Goal: Information Seeking & Learning: Learn about a topic

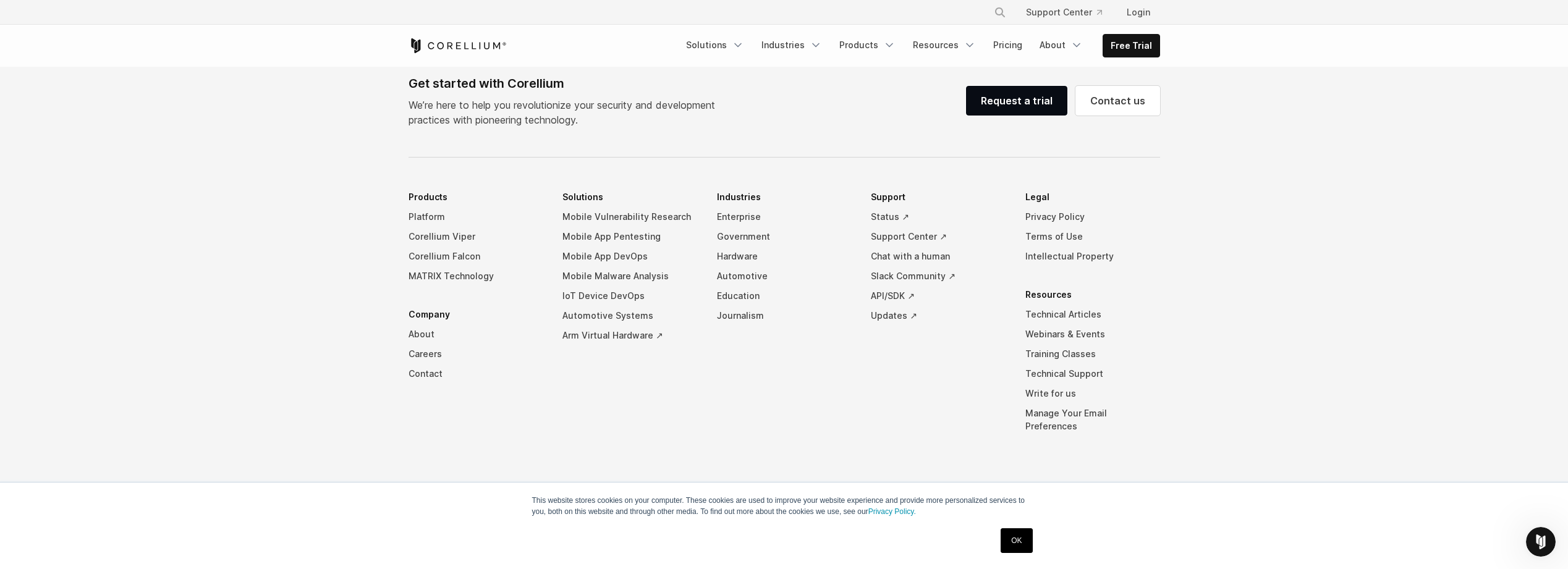
scroll to position [5677, 0]
click at [1016, 44] on link "Pricing" at bounding box center [1007, 45] width 44 height 22
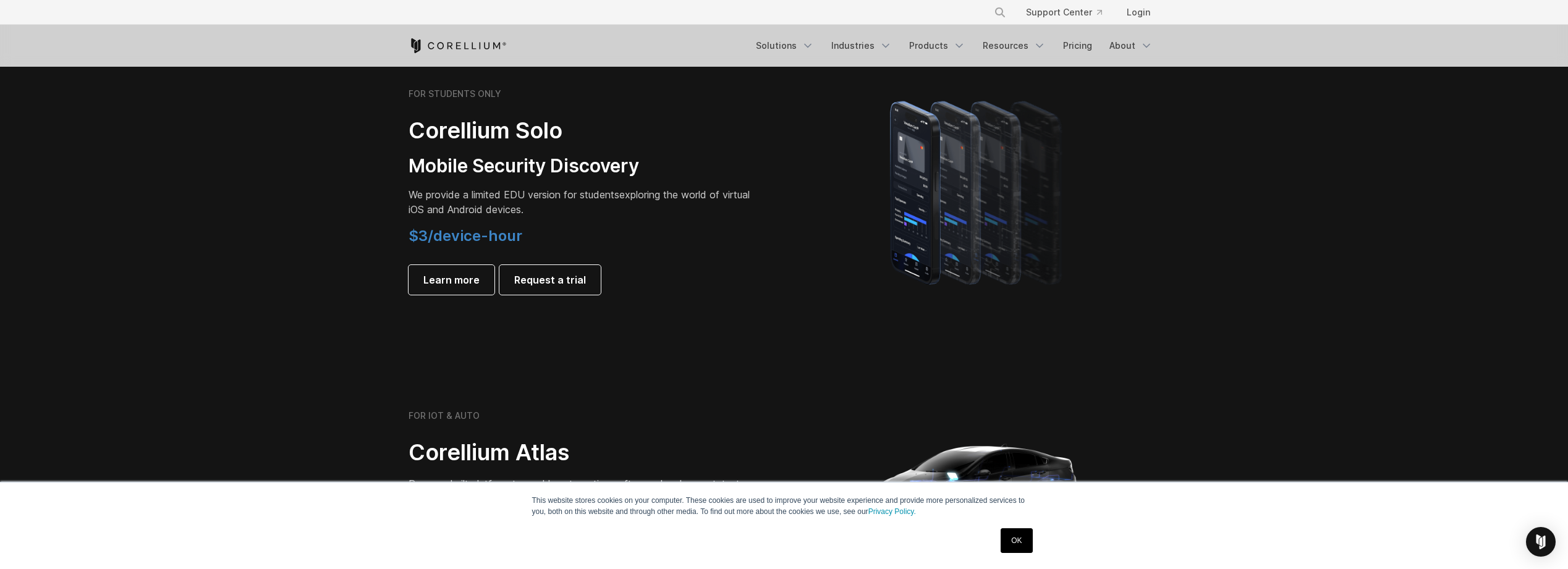
scroll to position [803, 0]
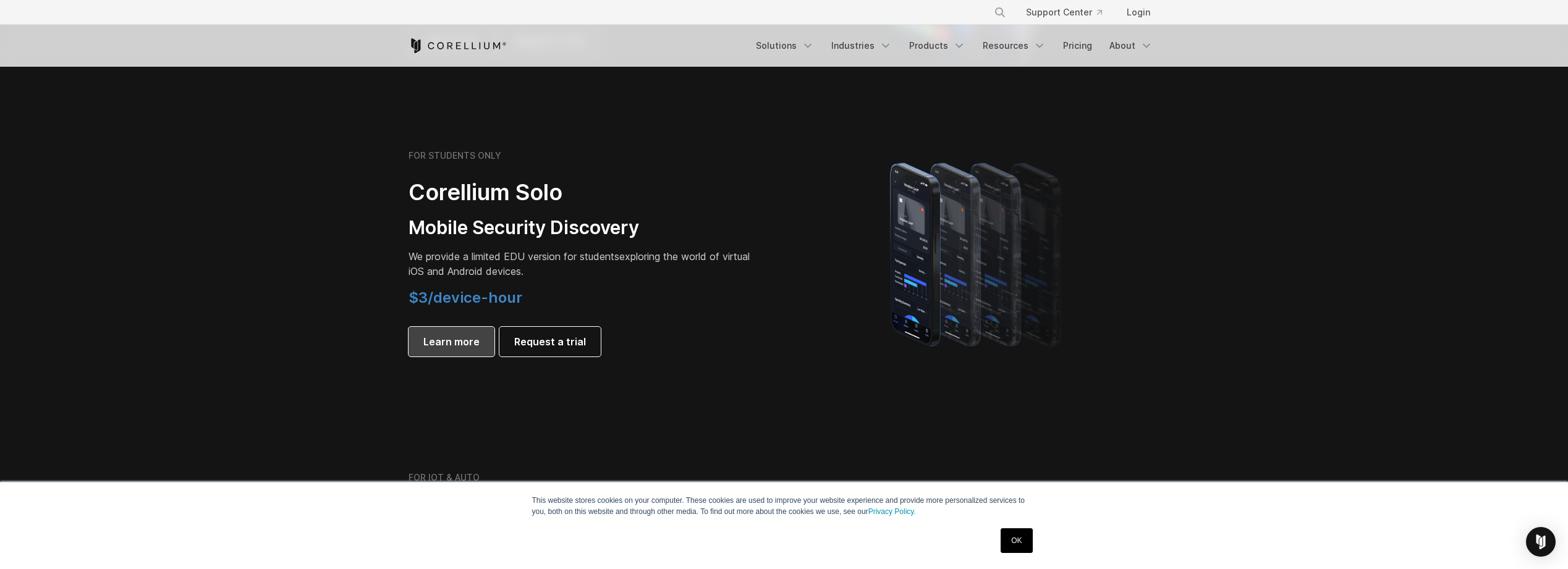
click at [461, 346] on span "Learn more" at bounding box center [451, 341] width 56 height 15
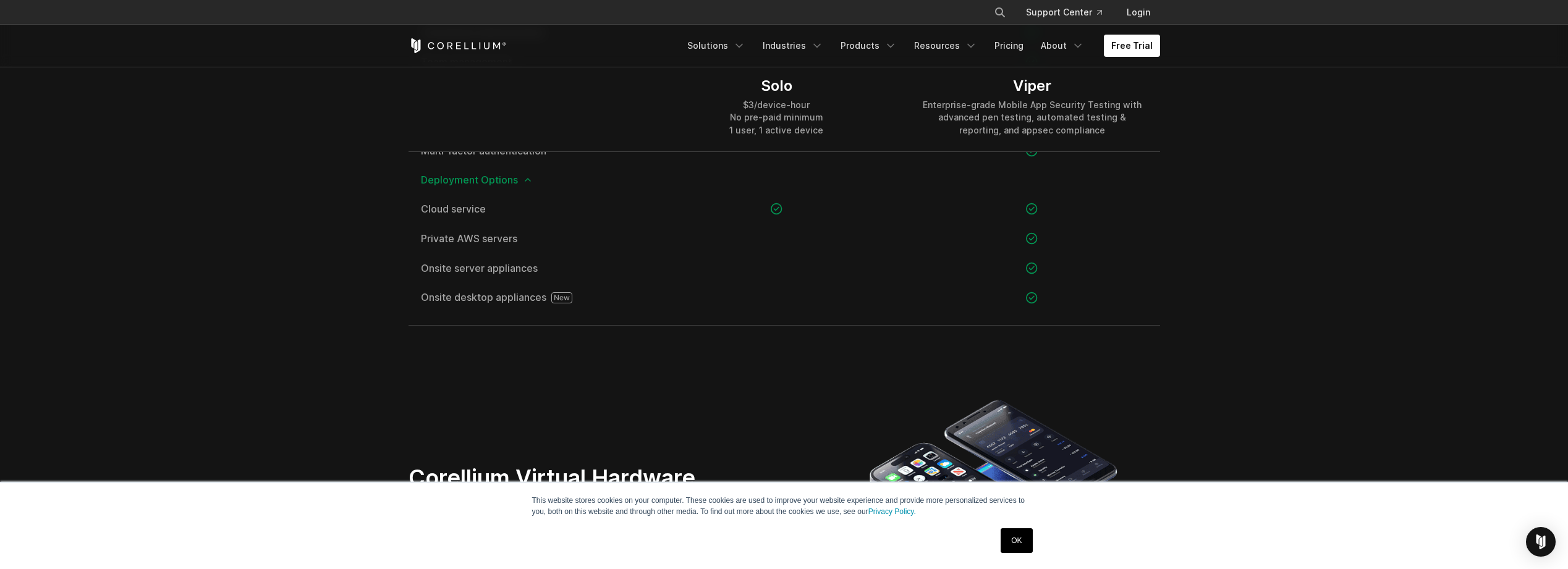
scroll to position [1791, 0]
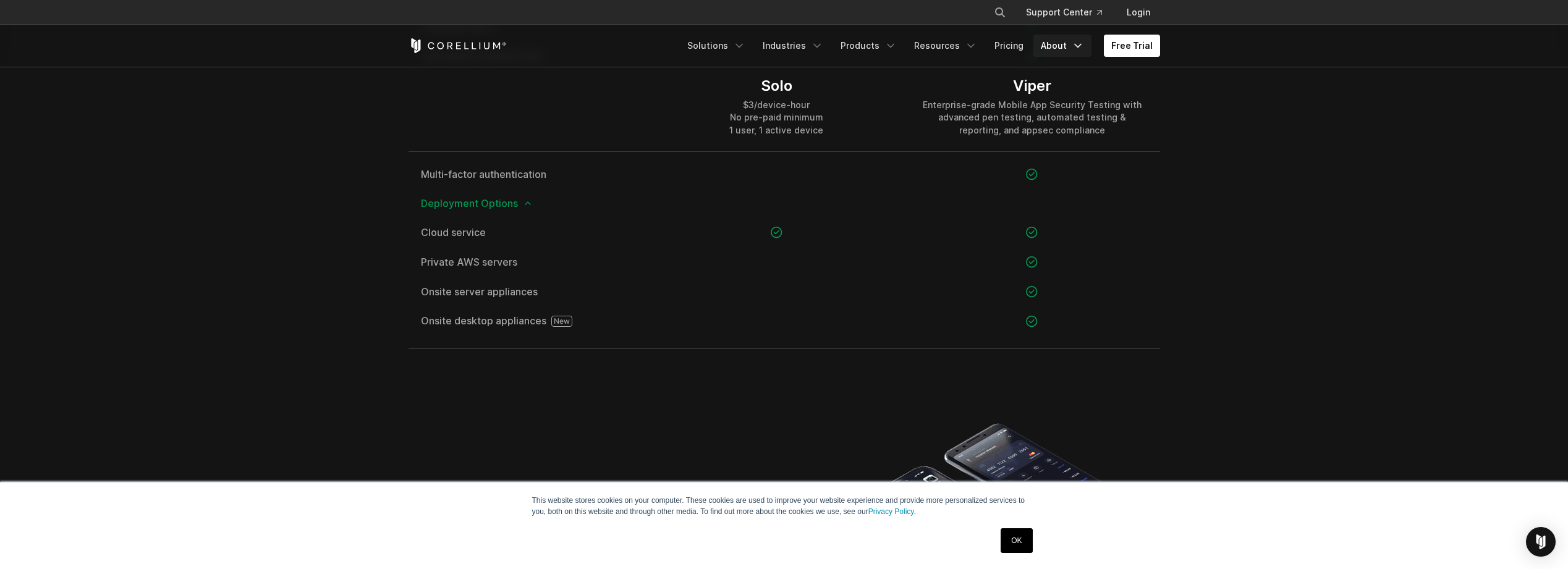
click at [1055, 48] on link "About" at bounding box center [1061, 46] width 58 height 22
